Goal: Task Accomplishment & Management: Use online tool/utility

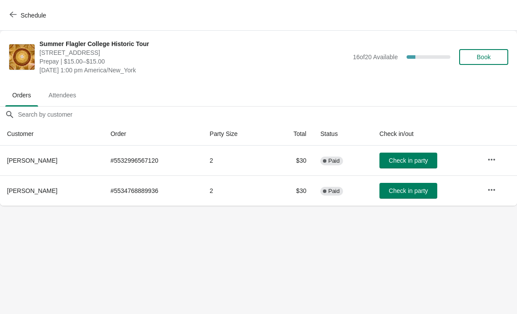
click at [22, 21] on button "Schedule" at bounding box center [28, 15] width 49 height 16
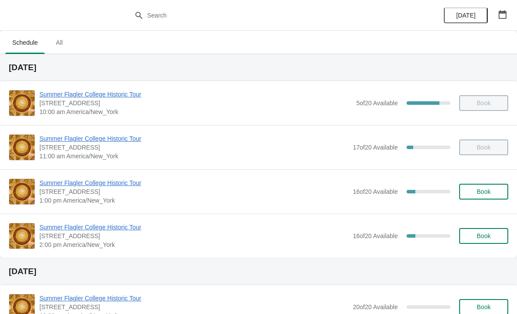
click at [124, 187] on span "Summer Flagler College Historic Tour" at bounding box center [193, 182] width 309 height 9
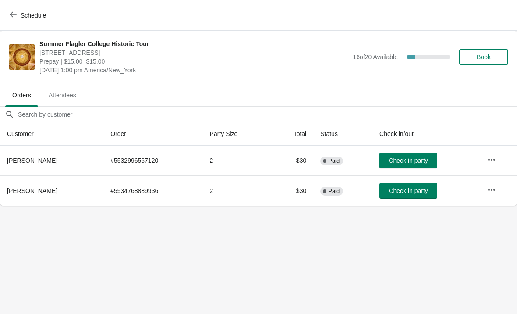
click at [415, 195] on button "Check in party" at bounding box center [409, 191] width 58 height 16
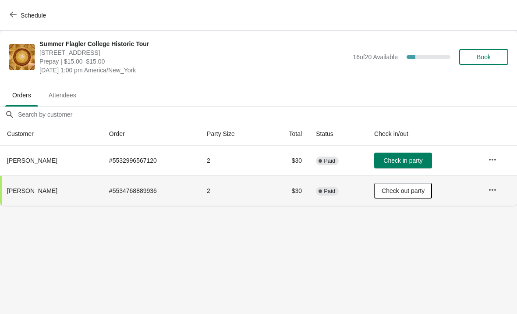
click at [416, 167] on button "Check in party" at bounding box center [403, 161] width 58 height 16
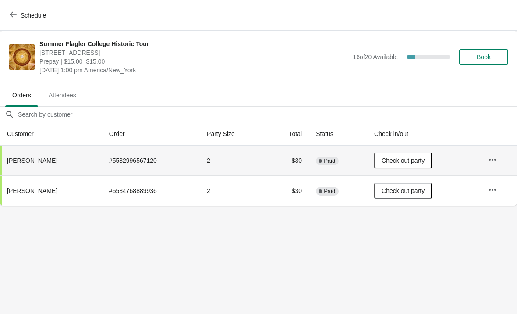
click at [13, 20] on button "Schedule" at bounding box center [28, 15] width 49 height 16
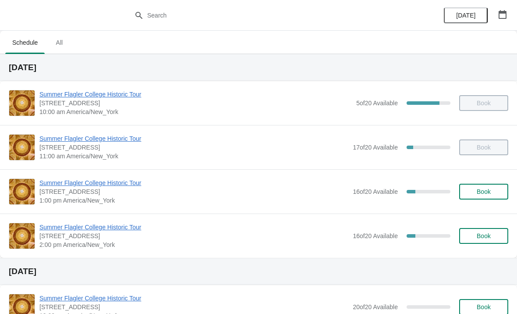
click at [111, 186] on span "Summer Flagler College Historic Tour" at bounding box center [193, 182] width 309 height 9
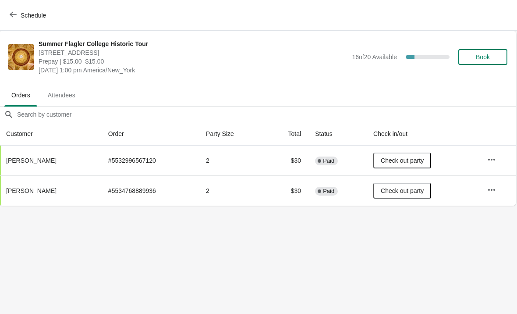
scroll to position [0, 0]
click at [17, 18] on span "Schedule" at bounding box center [28, 15] width 35 height 8
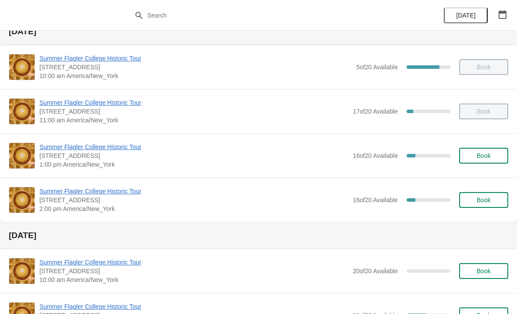
scroll to position [43, 0]
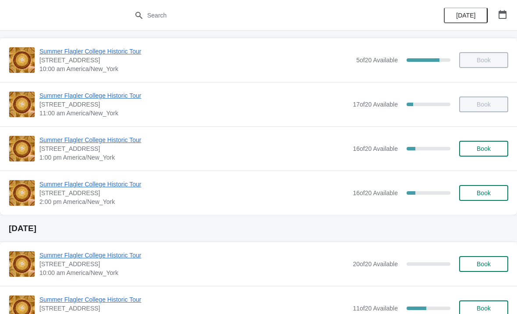
click at [99, 188] on span "Summer Flagler College Historic Tour" at bounding box center [193, 184] width 309 height 9
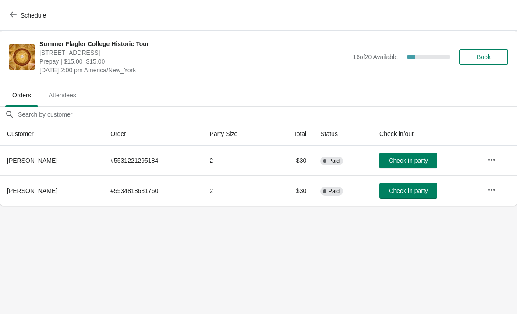
click at [19, 18] on span "Schedule" at bounding box center [28, 15] width 35 height 8
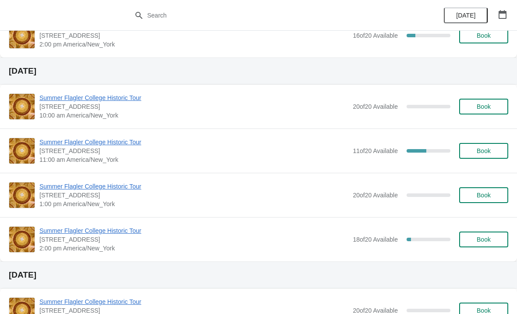
scroll to position [202, 0]
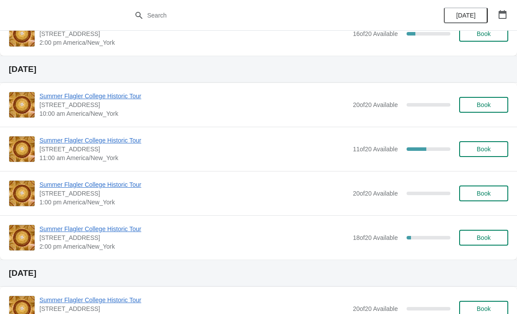
click at [67, 140] on span "Summer Flagler College Historic Tour" at bounding box center [193, 140] width 309 height 9
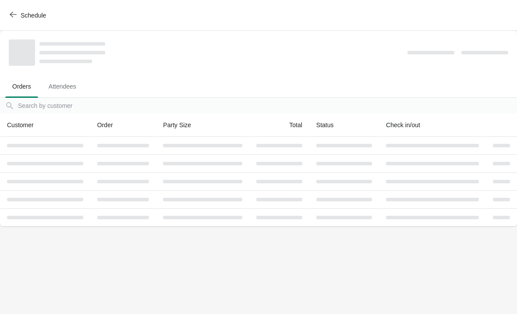
scroll to position [0, 0]
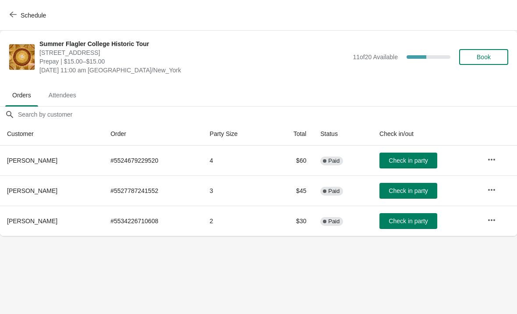
click at [9, 19] on button "Schedule" at bounding box center [28, 15] width 49 height 16
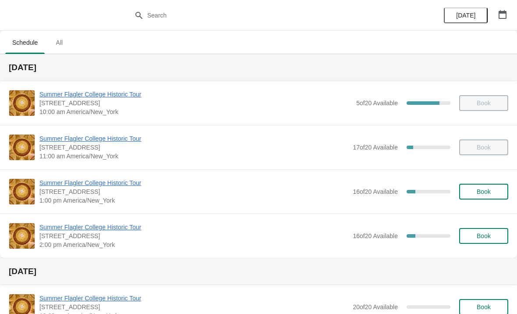
click at [495, 193] on span "Book" at bounding box center [483, 191] width 33 height 7
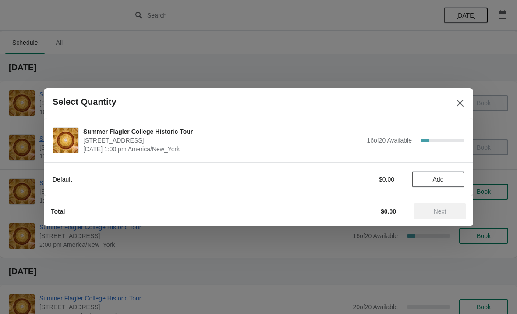
click at [444, 173] on button "Add" at bounding box center [438, 179] width 53 height 16
click at [449, 179] on icon at bounding box center [453, 178] width 9 height 9
click at [439, 204] on button "Next" at bounding box center [440, 211] width 53 height 16
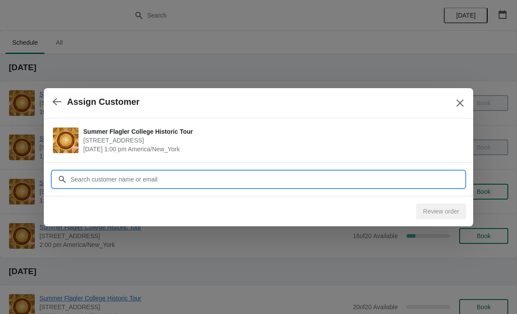
click at [398, 180] on input "Customer" at bounding box center [267, 179] width 395 height 16
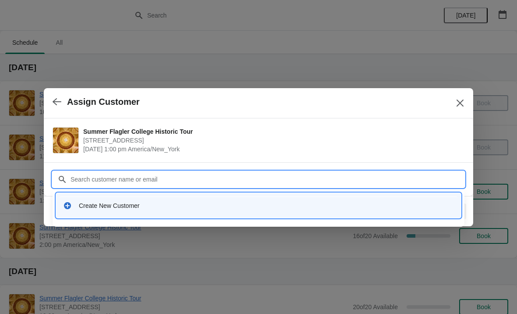
click at [128, 210] on div "Create New Customer" at bounding box center [259, 205] width 398 height 18
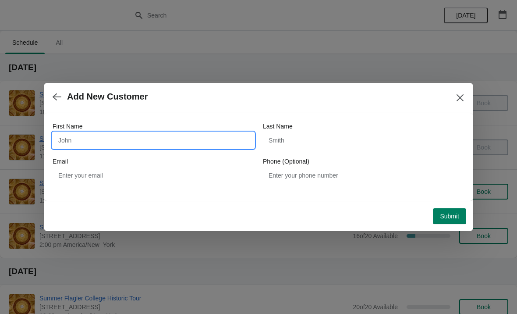
click at [185, 140] on input "First Name" at bounding box center [154, 140] width 202 height 16
type input "L"
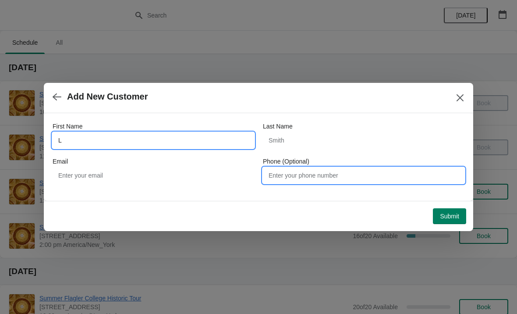
click at [426, 181] on input "Phone (Optional)" at bounding box center [364, 175] width 202 height 16
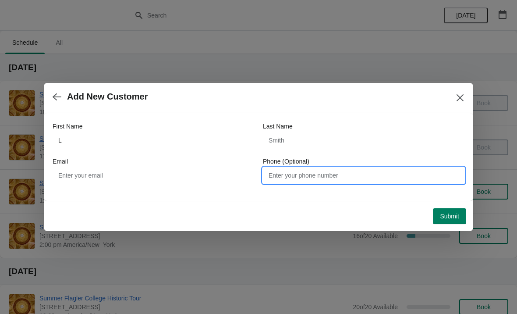
click at [448, 203] on div "Submit" at bounding box center [255, 212] width 423 height 23
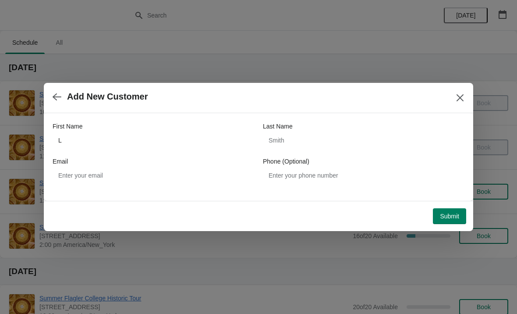
click at [444, 212] on button "Submit" at bounding box center [449, 216] width 33 height 16
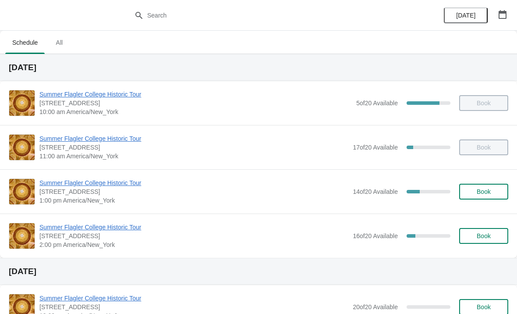
scroll to position [2, 0]
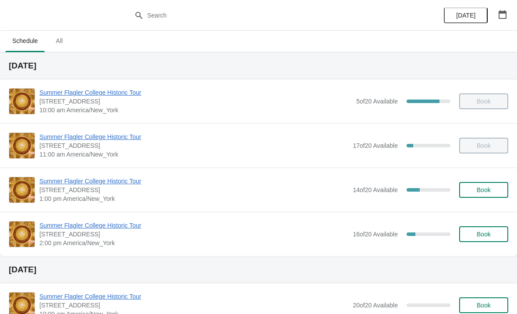
click at [114, 183] on span "Summer Flagler College Historic Tour" at bounding box center [193, 181] width 309 height 9
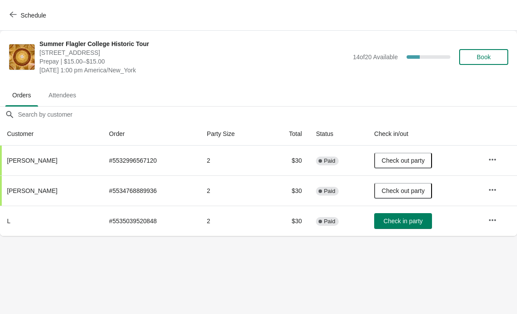
click at [416, 220] on span "Check in party" at bounding box center [403, 220] width 39 height 7
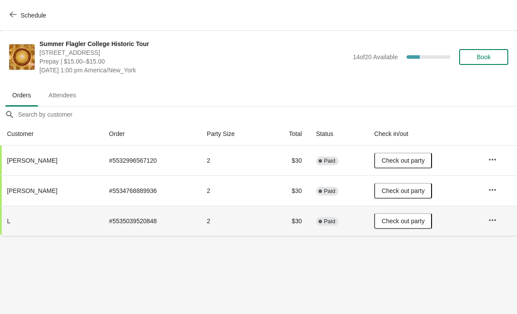
click at [29, 15] on span "Schedule" at bounding box center [33, 15] width 25 height 7
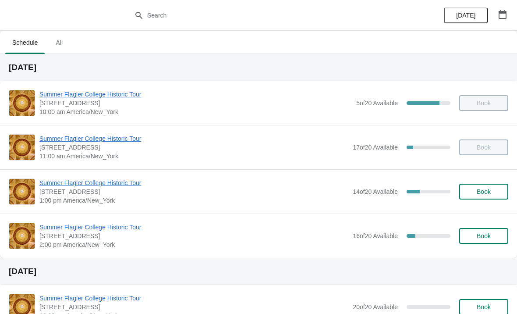
click at [52, 224] on span "Summer Flagler College Historic Tour" at bounding box center [193, 227] width 309 height 9
click at [132, 228] on span "Summer Flagler College Historic Tour" at bounding box center [193, 227] width 309 height 9
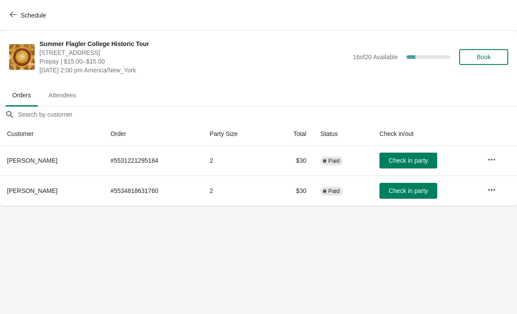
click at [416, 161] on span "Check in party" at bounding box center [408, 160] width 39 height 7
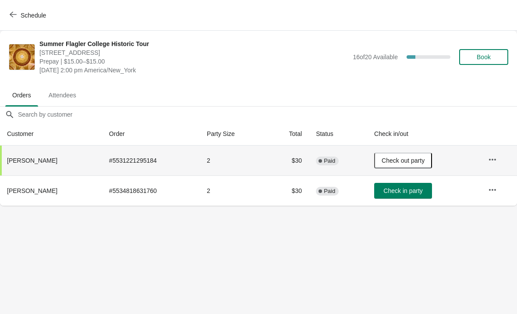
click at [349, 262] on body "Schedule Summer Flagler College Historic Tour [STREET_ADDRESS][PERSON_NAME] Pre…" at bounding box center [258, 157] width 517 height 314
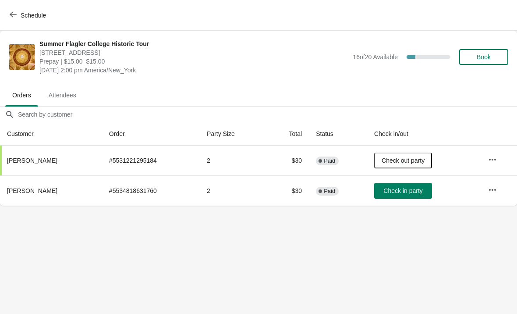
click at [421, 192] on span "Check in party" at bounding box center [403, 190] width 39 height 7
